Goal: Task Accomplishment & Management: Use online tool/utility

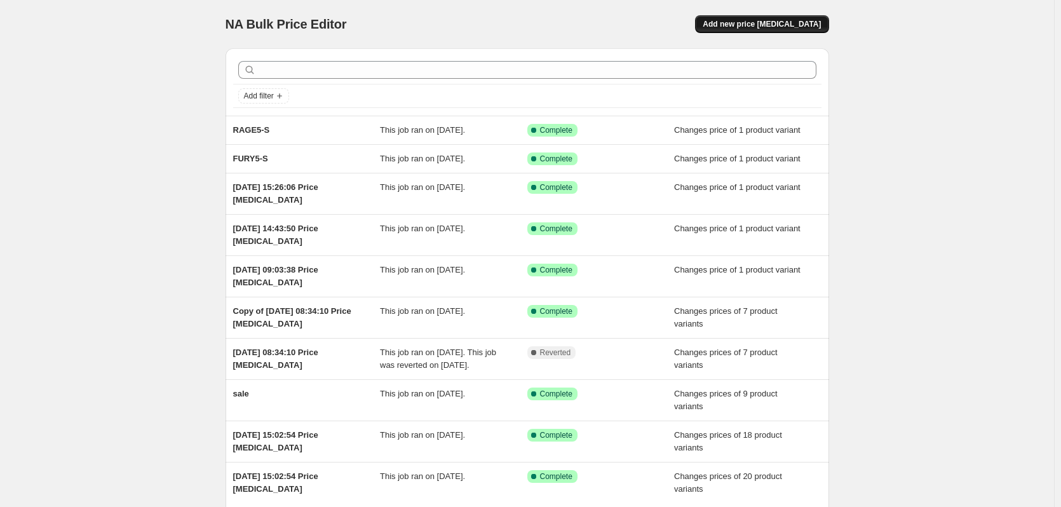
click at [792, 29] on button "Add new price [MEDICAL_DATA]" at bounding box center [761, 24] width 133 height 18
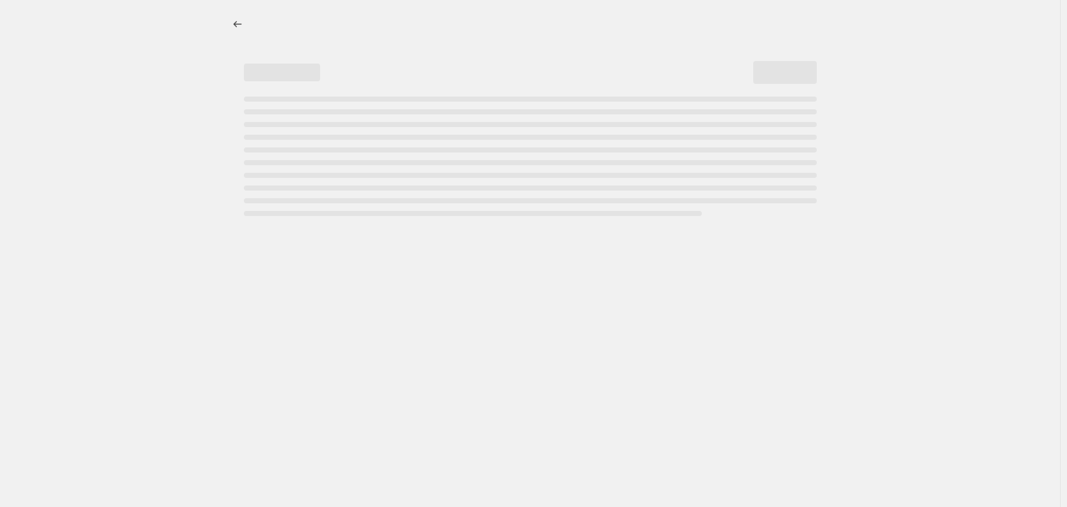
select select "percentage"
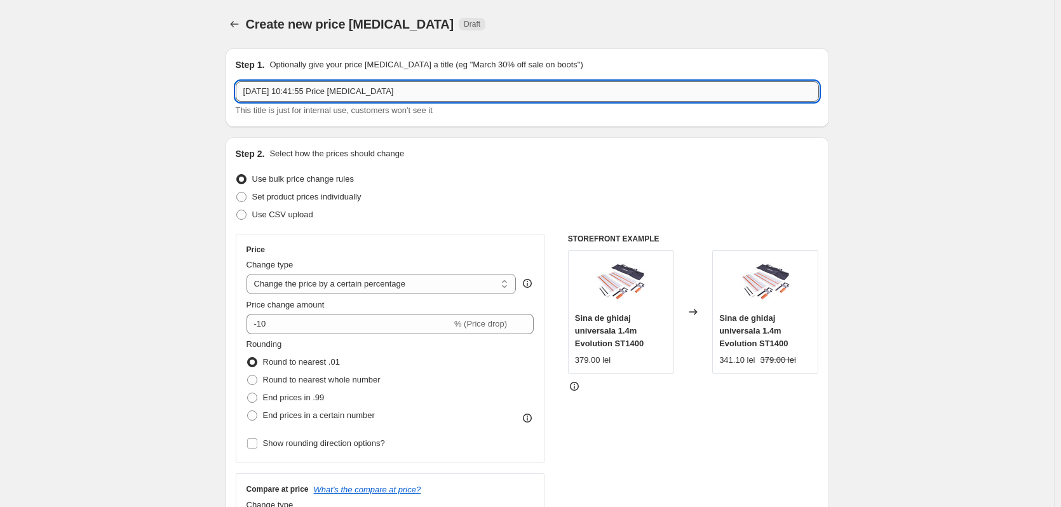
click at [311, 95] on input "[DATE] 10:41:55 Price [MEDICAL_DATA]" at bounding box center [527, 91] width 583 height 20
paste input "090-0008+CUTTERKIT"
type input "090-0008+CUTTERKIT"
click at [305, 199] on span "Set product prices individually" at bounding box center [306, 197] width 109 height 10
click at [237, 192] on input "Set product prices individually" at bounding box center [236, 192] width 1 height 1
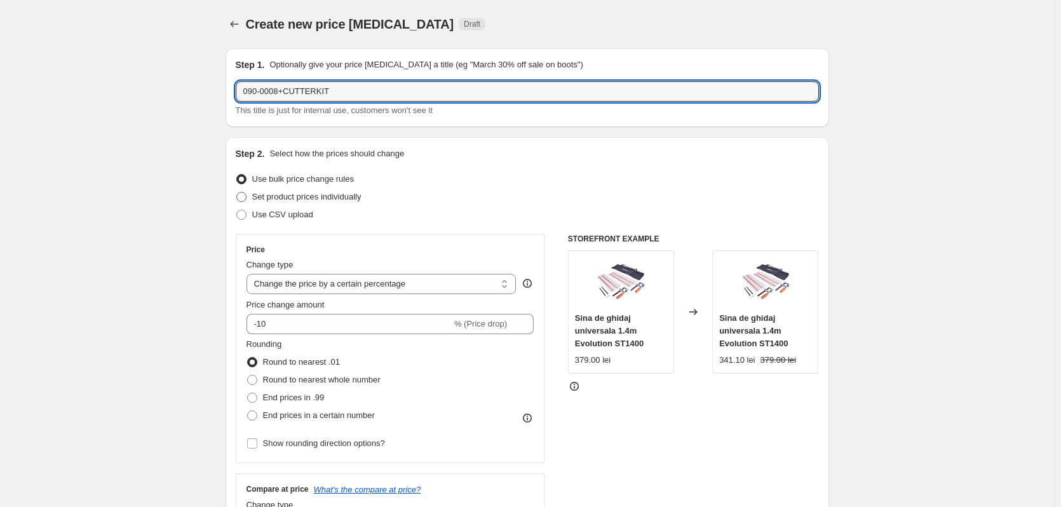
radio input "true"
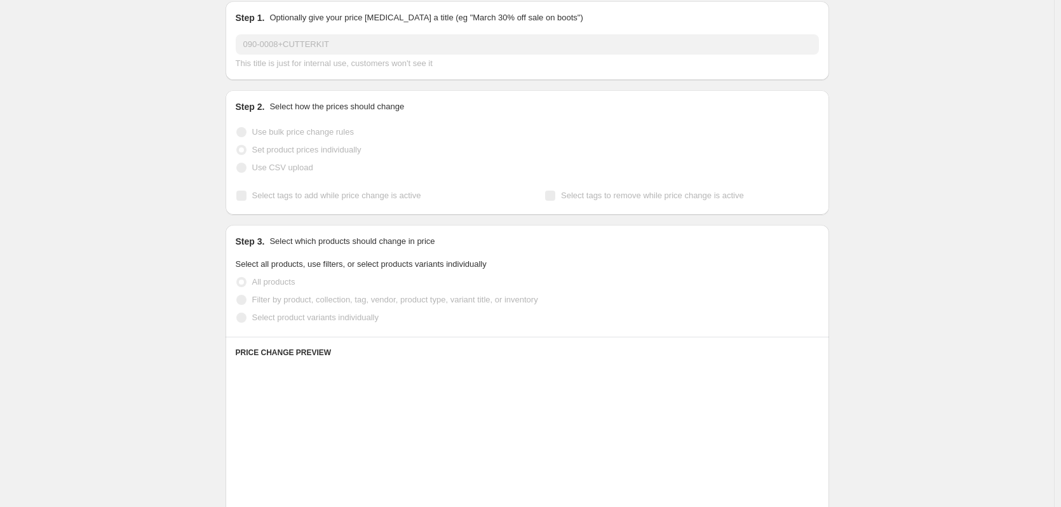
scroll to position [127, 0]
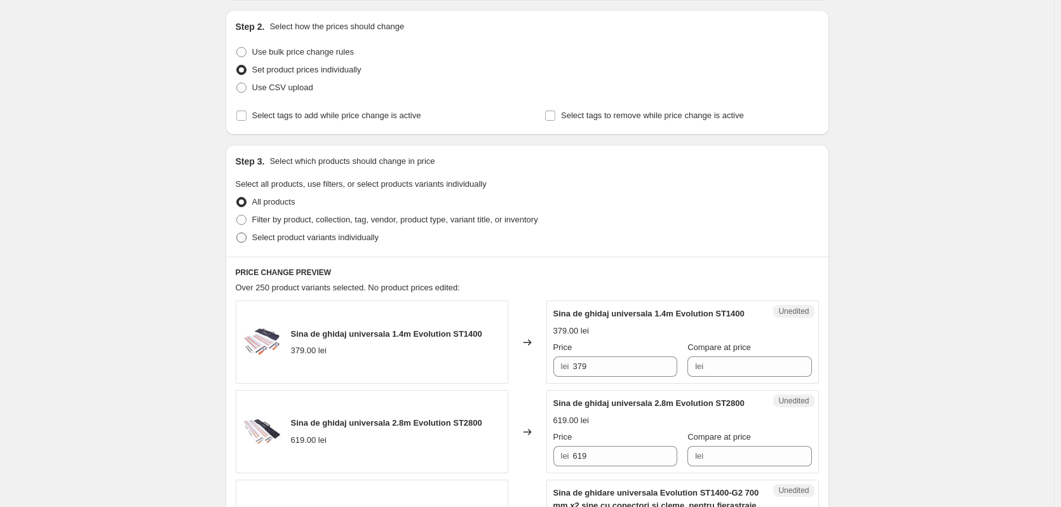
click at [300, 236] on span "Select product variants individually" at bounding box center [315, 237] width 126 height 10
click at [237, 233] on input "Select product variants individually" at bounding box center [236, 232] width 1 height 1
radio input "true"
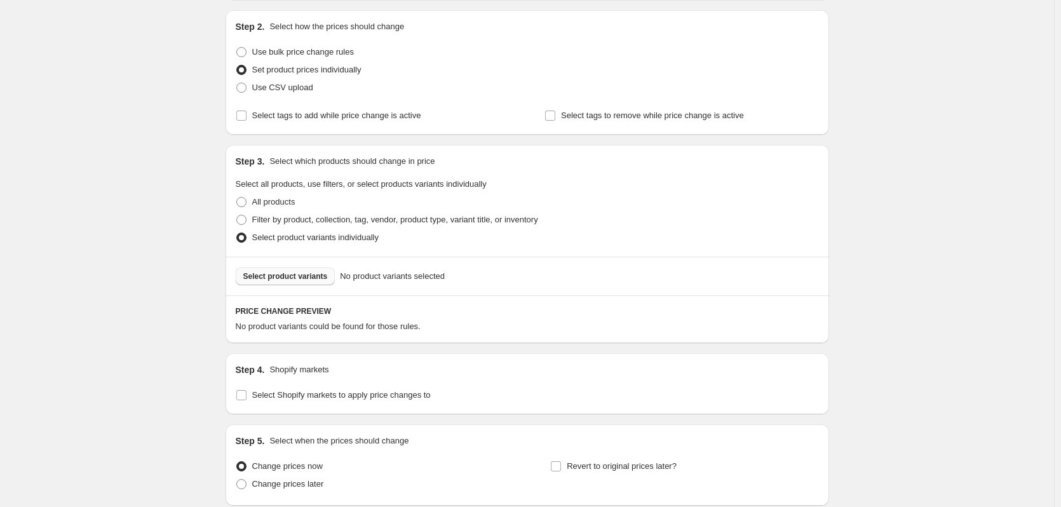
click at [302, 276] on span "Select product variants" at bounding box center [285, 276] width 84 height 10
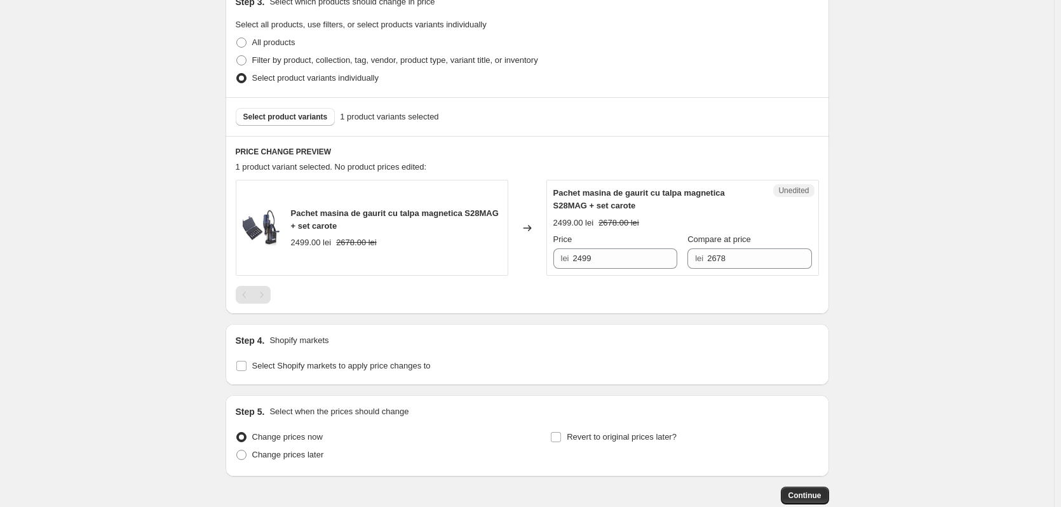
scroll to position [361, 0]
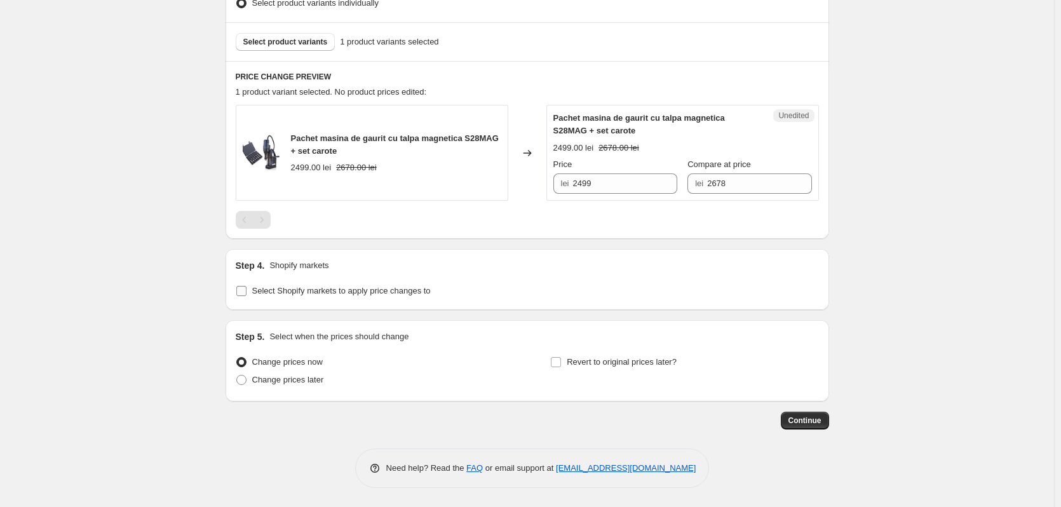
click at [340, 291] on span "Select Shopify markets to apply price changes to" at bounding box center [341, 291] width 179 height 10
click at [246, 291] on input "Select Shopify markets to apply price changes to" at bounding box center [241, 291] width 10 height 10
checkbox input "true"
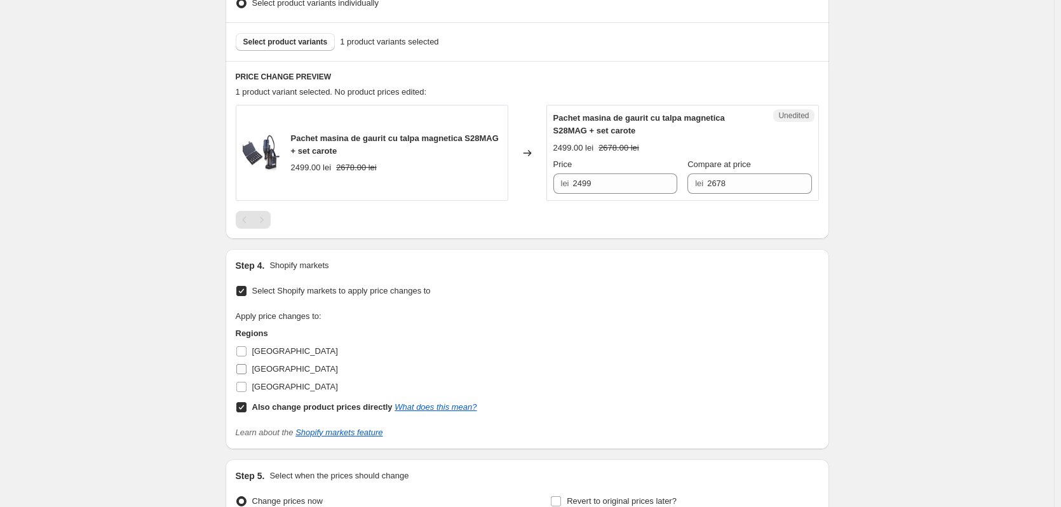
click at [266, 368] on span "[GEOGRAPHIC_DATA]" at bounding box center [295, 369] width 86 height 10
click at [246, 368] on input "[GEOGRAPHIC_DATA]" at bounding box center [241, 369] width 10 height 10
checkbox input "true"
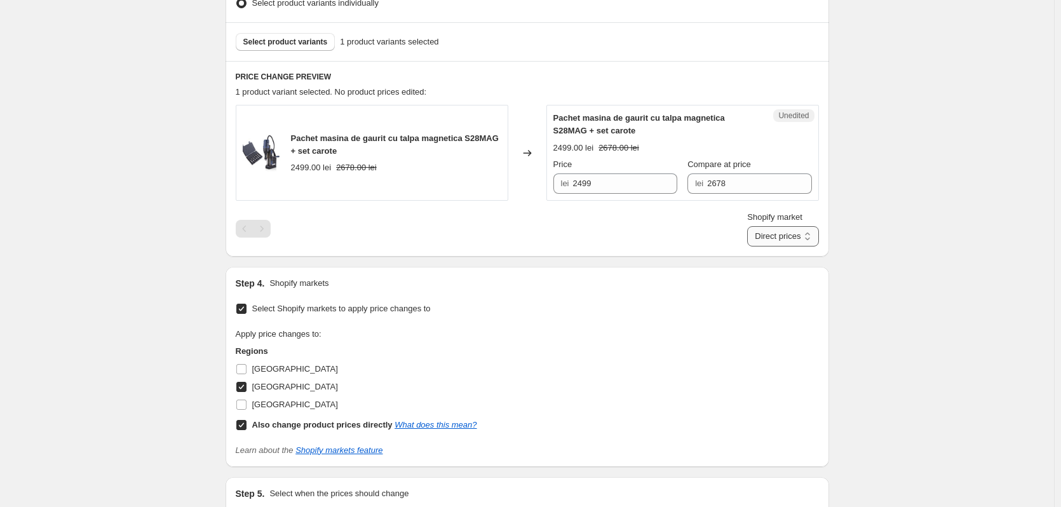
click at [778, 233] on select "Direct prices [GEOGRAPHIC_DATA]" at bounding box center [782, 236] width 71 height 20
select select "13771505766"
click at [764, 246] on select "Direct prices [GEOGRAPHIC_DATA]" at bounding box center [782, 236] width 71 height 20
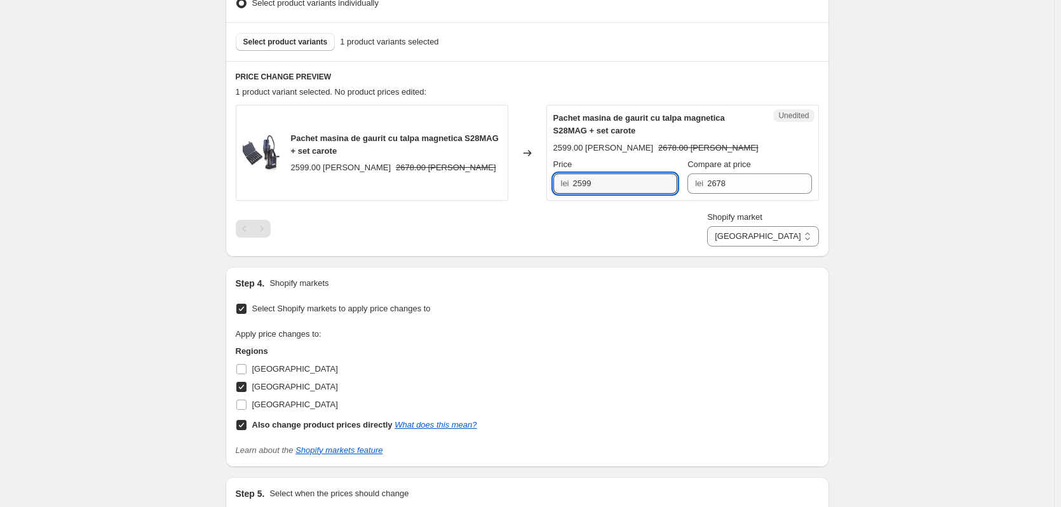
click at [601, 185] on input "2599" at bounding box center [625, 183] width 104 height 20
type input "2499"
click at [971, 118] on div "Create new price [MEDICAL_DATA]. This page is ready Create new price [MEDICAL_D…" at bounding box center [527, 151] width 1054 height 1025
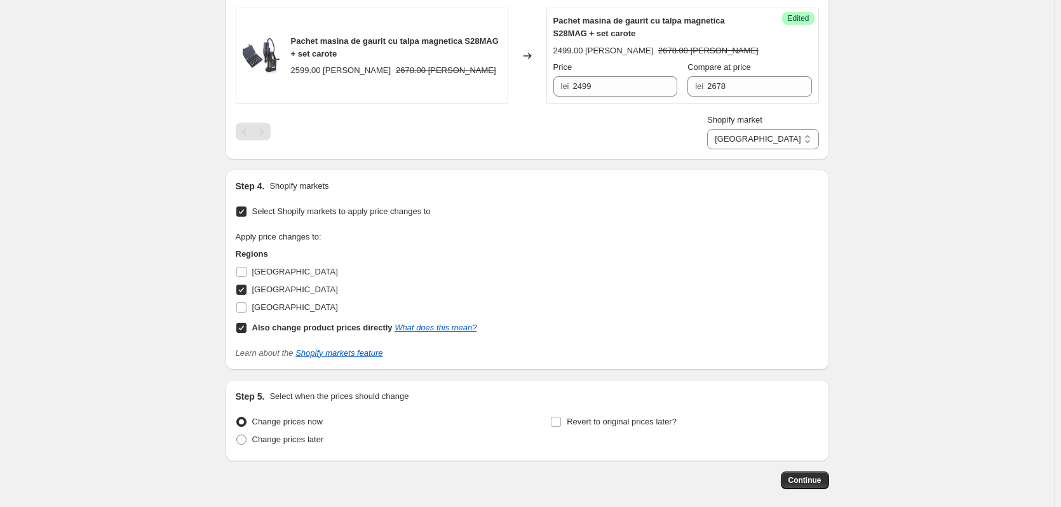
scroll to position [518, 0]
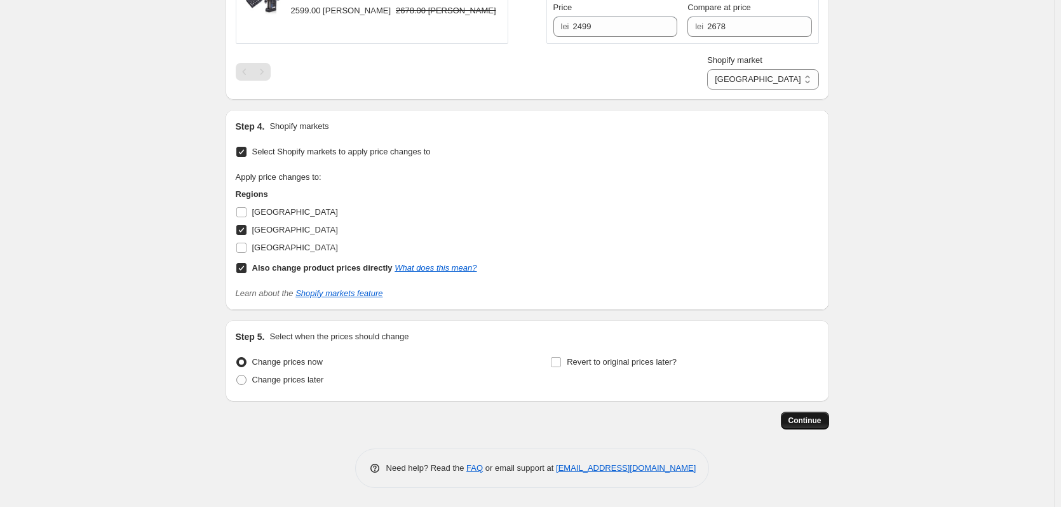
click at [822, 429] on button "Continue" at bounding box center [805, 421] width 48 height 18
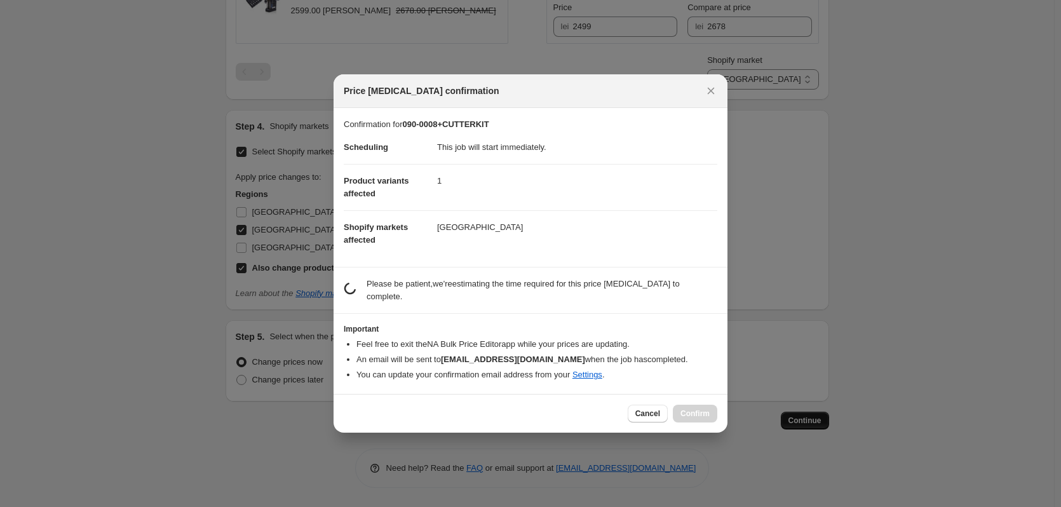
scroll to position [0, 0]
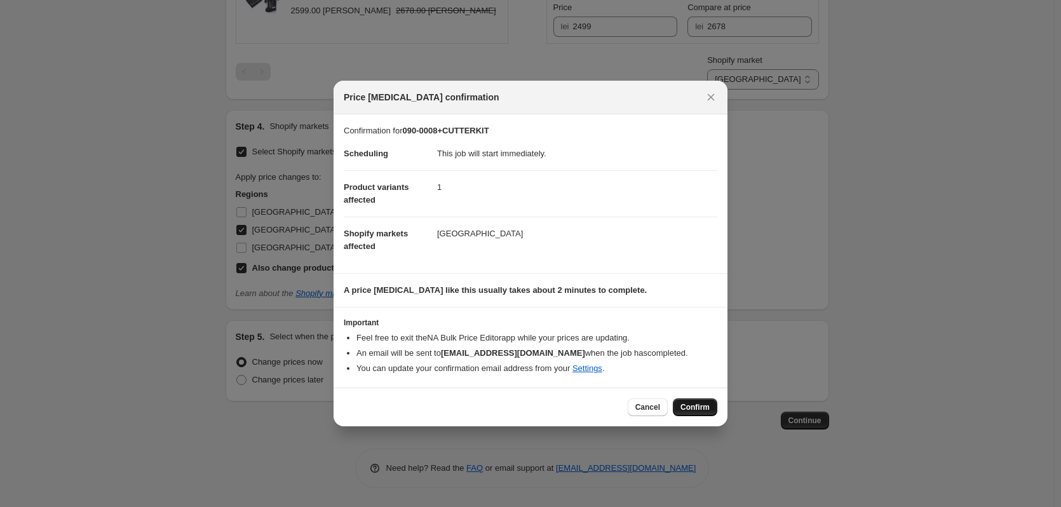
click at [708, 407] on span "Confirm" at bounding box center [694, 407] width 29 height 10
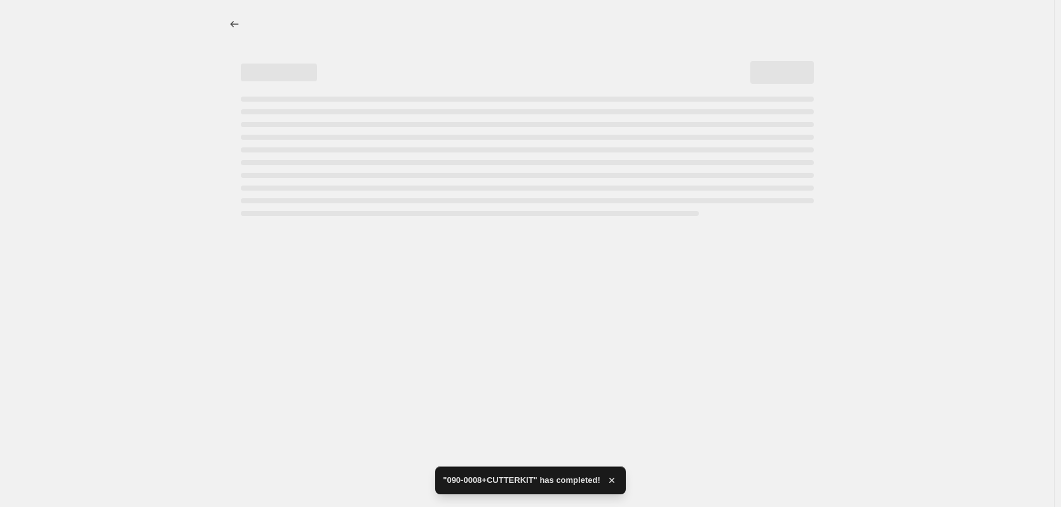
select select "13771505766"
